Goal: Information Seeking & Learning: Learn about a topic

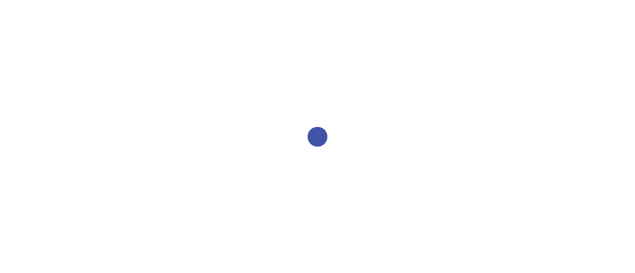
select select "2bed604d-1099-4043-b1bc-2365e8740244"
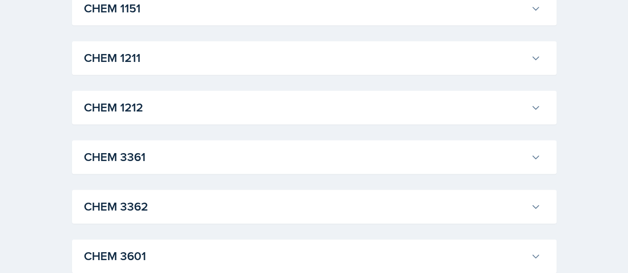
scroll to position [497, 0]
click at [250, 155] on h3 "CHEM 3361" at bounding box center [305, 157] width 443 height 18
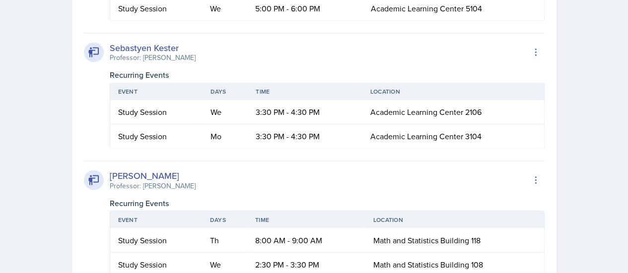
scroll to position [754, 0]
click at [531, 48] on icon at bounding box center [536, 52] width 10 height 10
click at [223, 41] on div "[PERSON_NAME] Professor: [PERSON_NAME] Export to Google Calendar" at bounding box center [314, 52] width 461 height 22
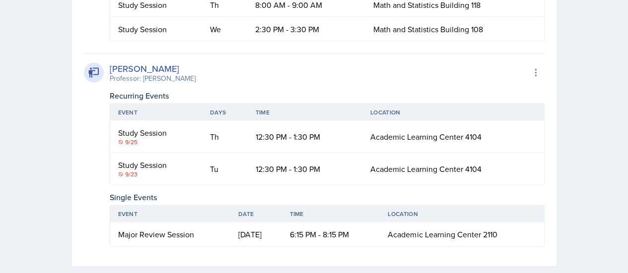
scroll to position [990, 0]
click at [130, 140] on div "9/25" at bounding box center [156, 141] width 76 height 9
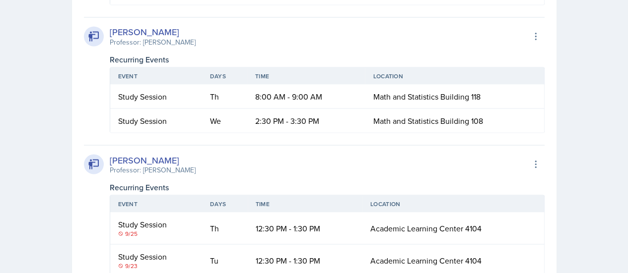
scroll to position [944, 0]
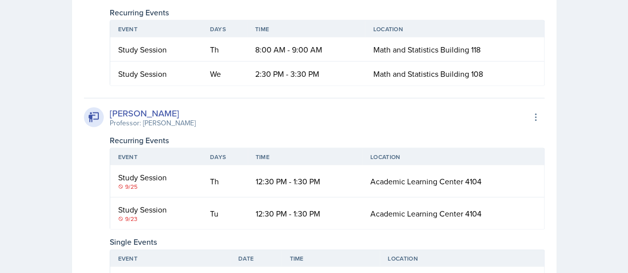
click at [127, 179] on div "Study Session" at bounding box center [156, 178] width 76 height 12
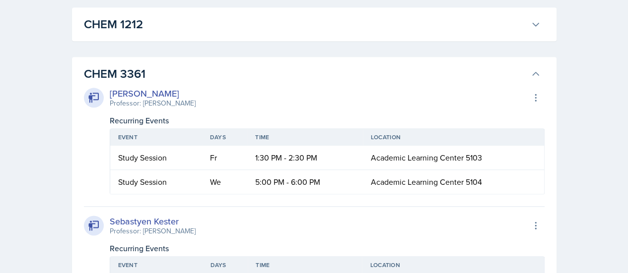
scroll to position [580, 0]
click at [133, 178] on div "Study Session" at bounding box center [156, 183] width 76 height 12
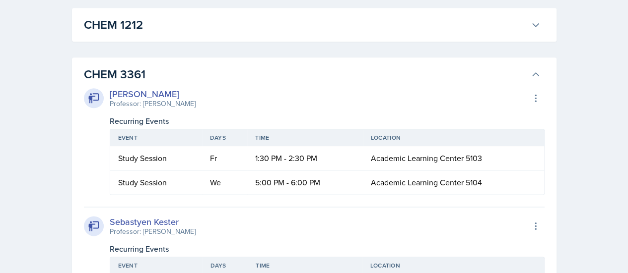
click at [133, 178] on div "Study Session" at bounding box center [156, 183] width 76 height 12
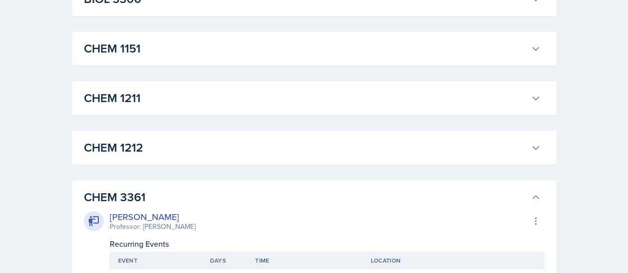
scroll to position [420, 0]
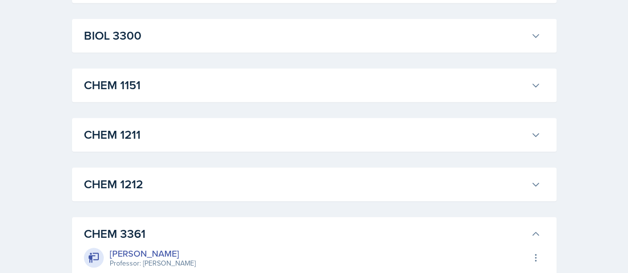
click at [133, 178] on h3 "CHEM 1212" at bounding box center [305, 185] width 443 height 18
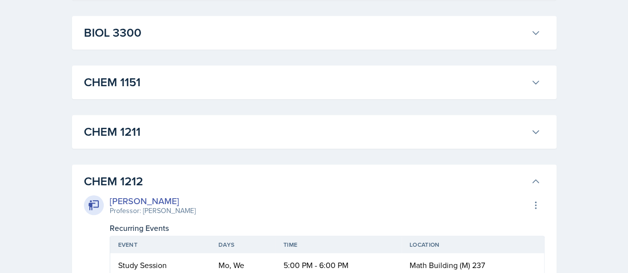
scroll to position [422, 0]
click at [146, 145] on div "CHEM 1211 [PERSON_NAME] Professor: [PERSON_NAME] Export to Google Calendar Recu…" at bounding box center [314, 133] width 484 height 34
click at [149, 137] on h3 "CHEM 1211" at bounding box center [305, 133] width 443 height 18
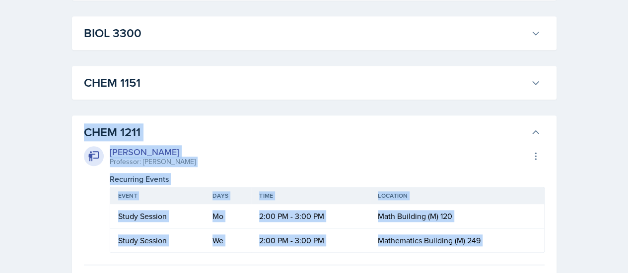
click at [149, 137] on h3 "CHEM 1211" at bounding box center [305, 133] width 443 height 18
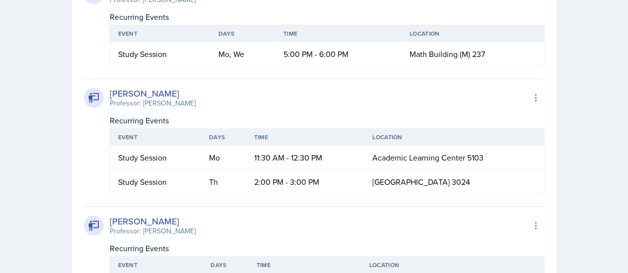
scroll to position [646, 0]
